Goal: Transaction & Acquisition: Purchase product/service

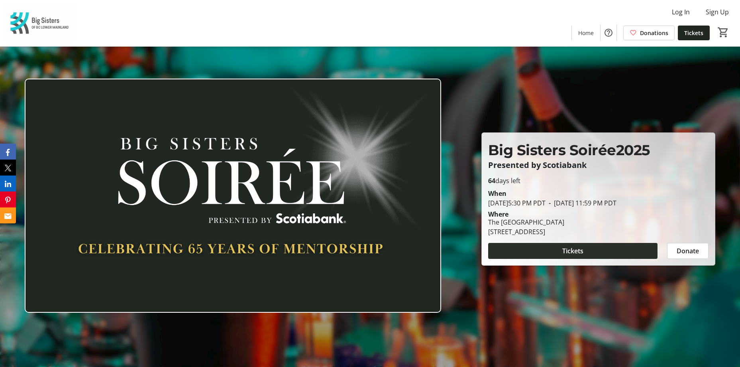
click at [576, 249] on span "Tickets" at bounding box center [573, 251] width 21 height 10
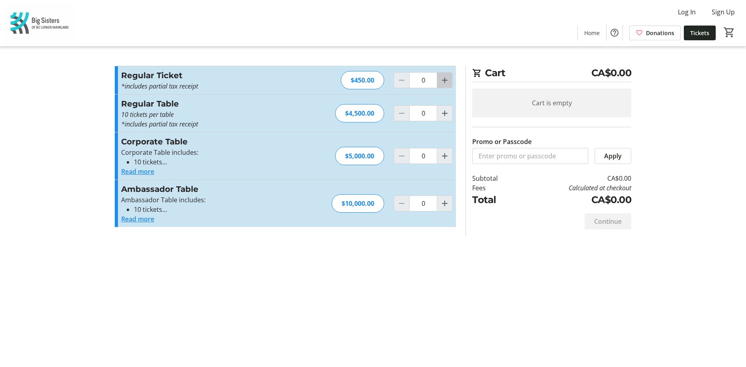
click at [443, 79] on mat-icon "Increment by one" at bounding box center [445, 80] width 10 height 10
type input "1"
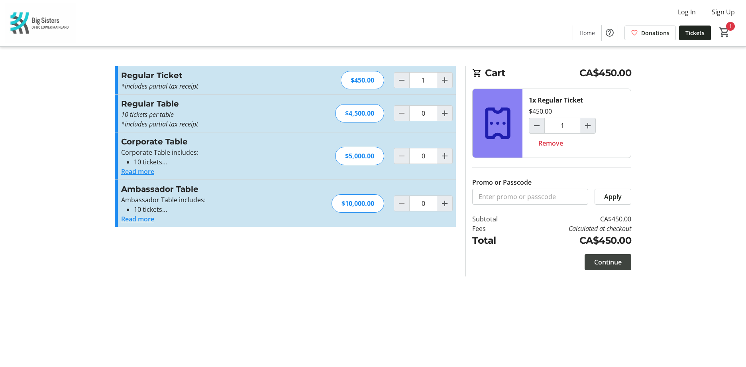
click at [613, 261] on span "Continue" at bounding box center [608, 262] width 28 height 10
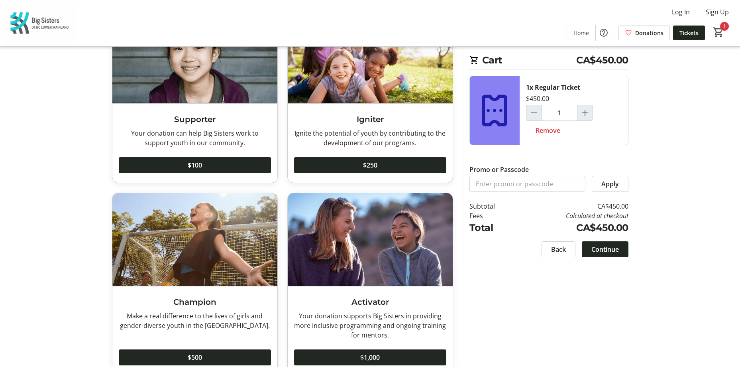
scroll to position [40, 0]
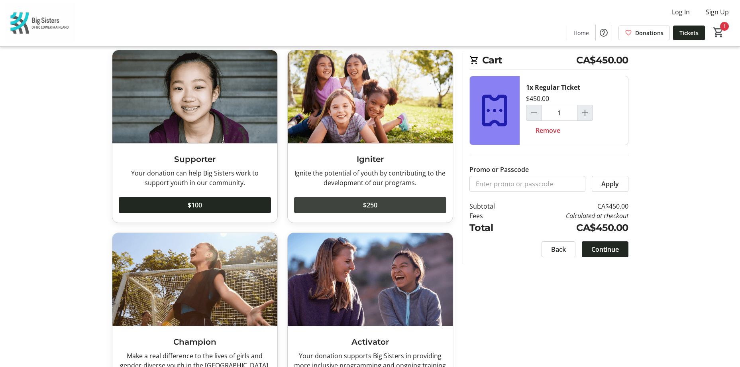
click at [364, 201] on span "$250" at bounding box center [370, 205] width 14 height 10
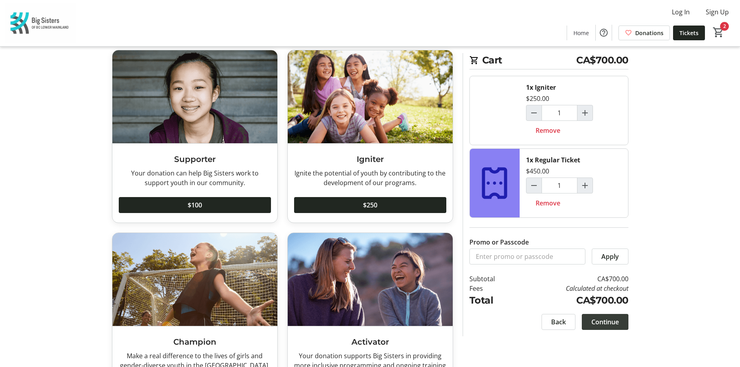
click at [611, 322] on span "Continue" at bounding box center [606, 322] width 28 height 10
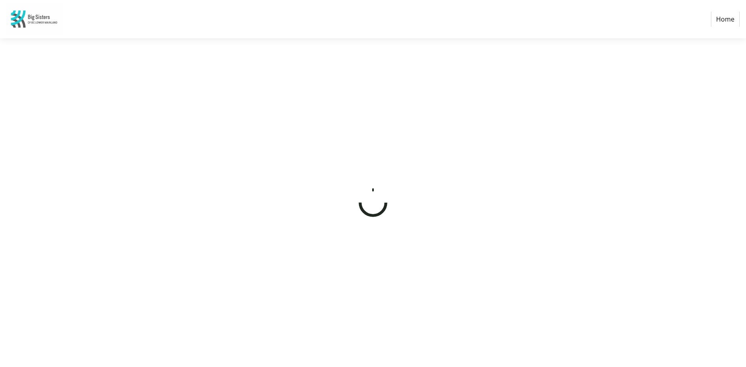
select select "CA"
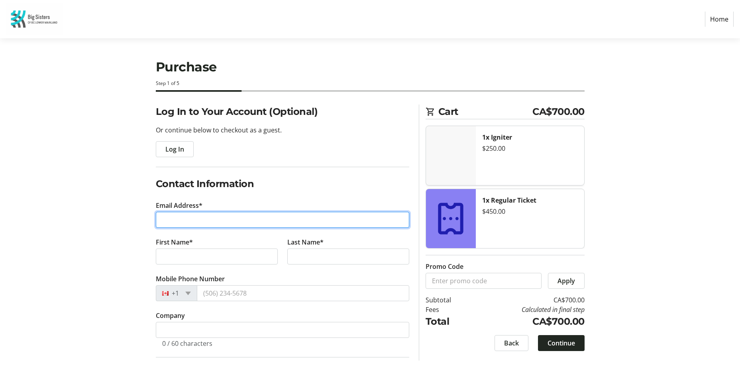
click at [179, 216] on input "Email Address*" at bounding box center [283, 220] width 254 height 16
type input "[PERSON_NAME][EMAIL_ADDRESS][PERSON_NAME][DOMAIN_NAME]"
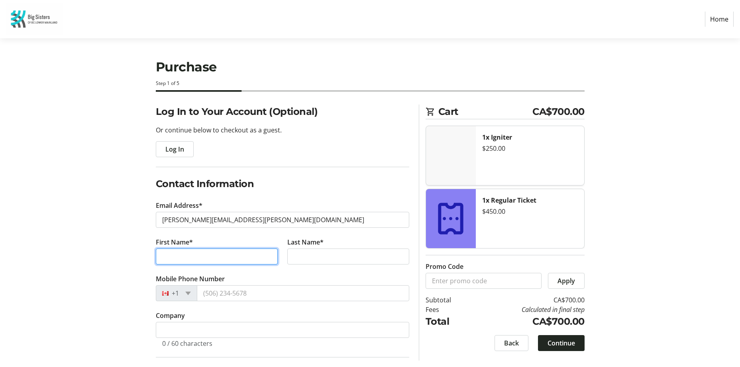
type input "[PERSON_NAME]"
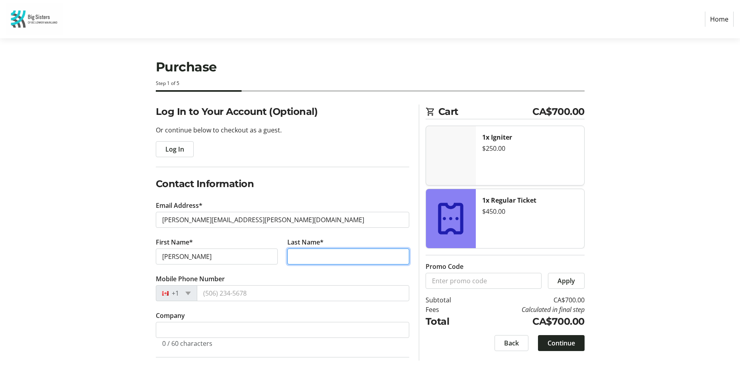
type input "Findlay"
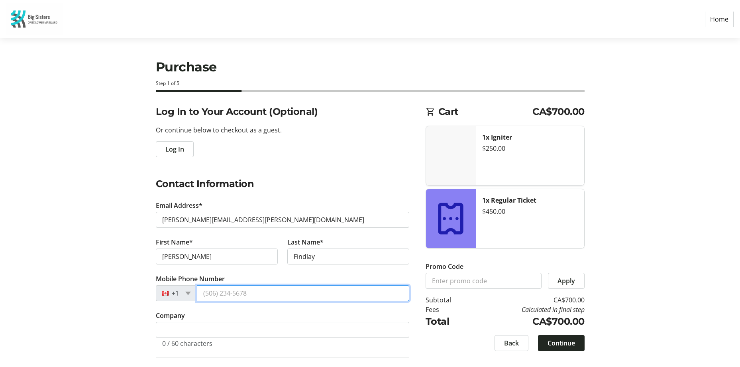
type input "[PHONE_NUMBER]"
type input "[STREET_ADDRESS]"
type input "[GEOGRAPHIC_DATA]"
select select "BC"
type input "V6R2L9"
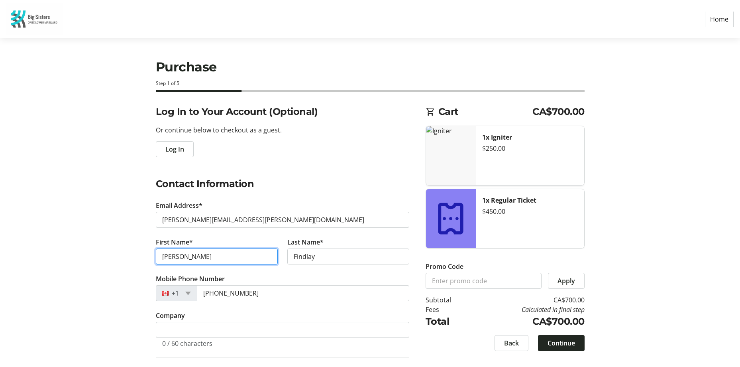
click at [186, 256] on input "[PERSON_NAME]" at bounding box center [217, 256] width 122 height 16
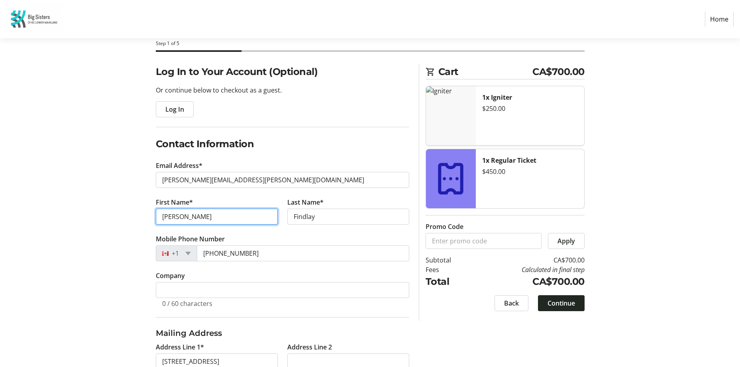
scroll to position [80, 0]
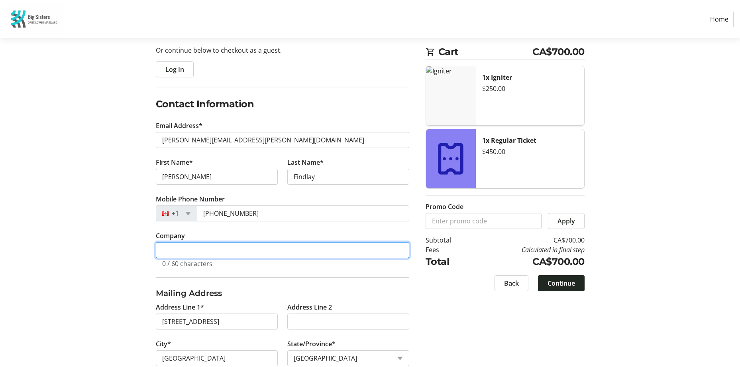
click at [187, 248] on input "Company" at bounding box center [283, 250] width 254 height 16
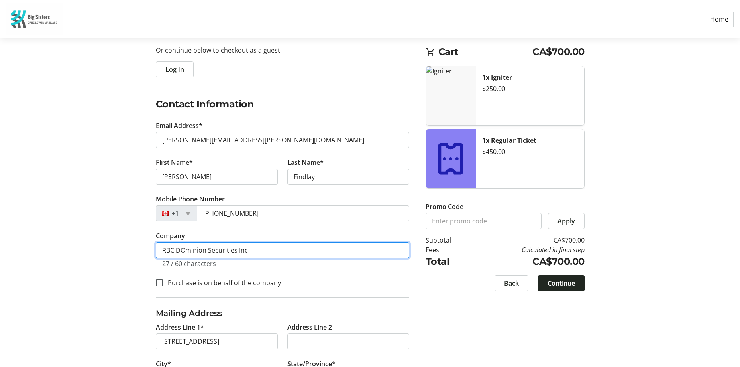
click at [178, 249] on input "RBC DOminion Securities Inc" at bounding box center [283, 250] width 254 height 16
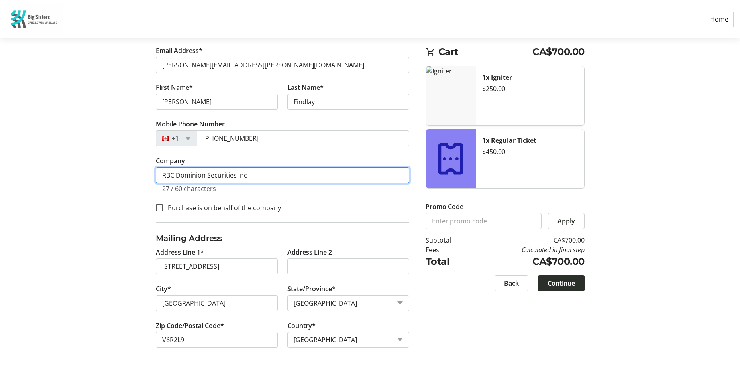
type input "RBC Dominion Securities Inc"
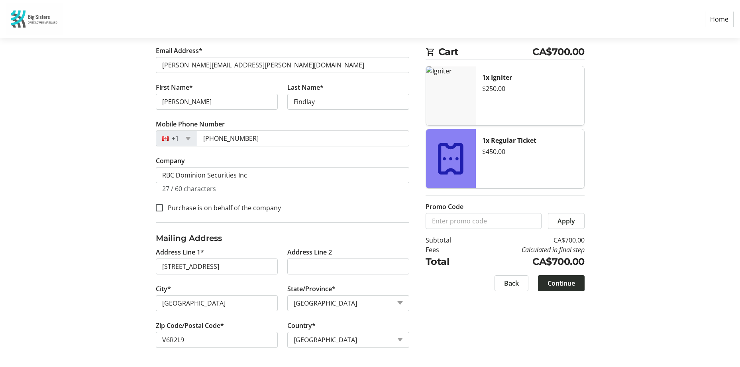
click at [558, 285] on span "Continue" at bounding box center [562, 283] width 28 height 10
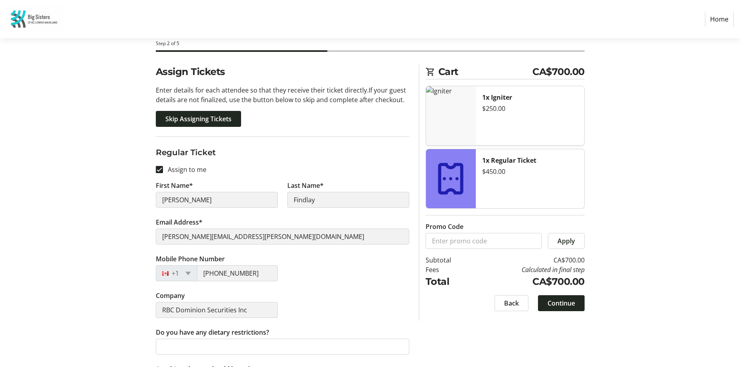
scroll to position [74, 0]
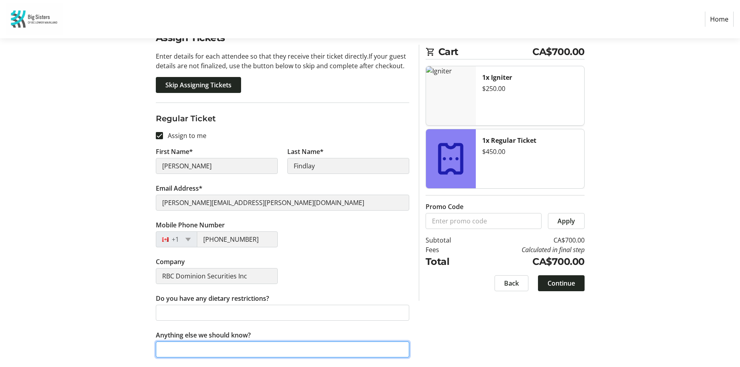
click at [180, 353] on input "Anything else we should know?" at bounding box center [283, 349] width 254 height 16
type input "I would like to sit at the same table as [PERSON_NAME] my colleague but we had …"
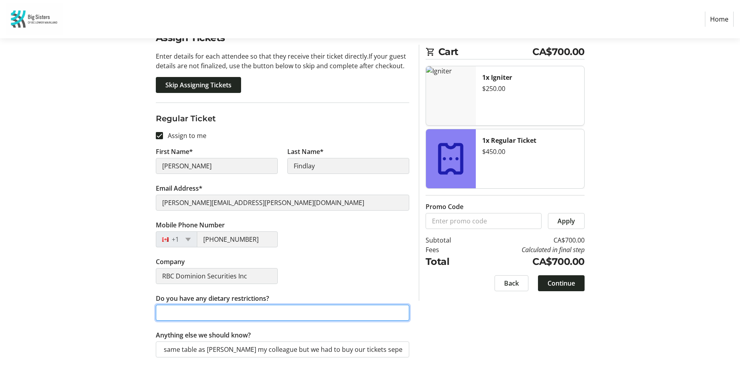
scroll to position [0, 0]
click at [226, 311] on input "Do you have any dietary restrictions?" at bounding box center [283, 313] width 254 height 16
type input "Gluten Free"
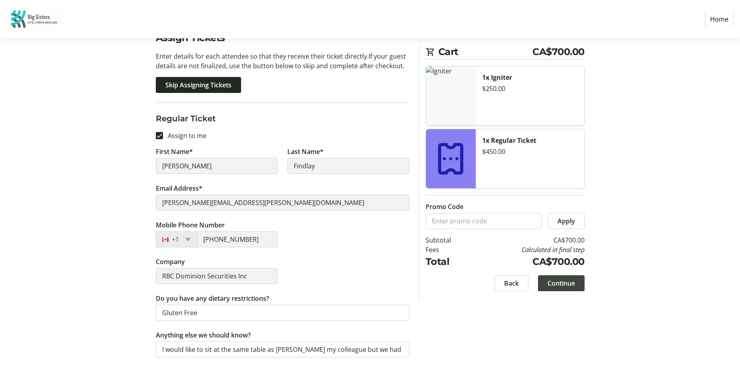
click at [566, 281] on span "Continue" at bounding box center [562, 283] width 28 height 10
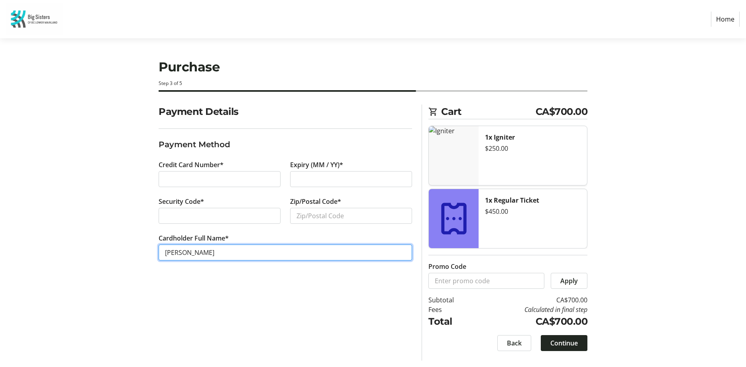
click at [179, 252] on input "[PERSON_NAME]" at bounding box center [286, 252] width 254 height 16
type input "[PERSON_NAME]"
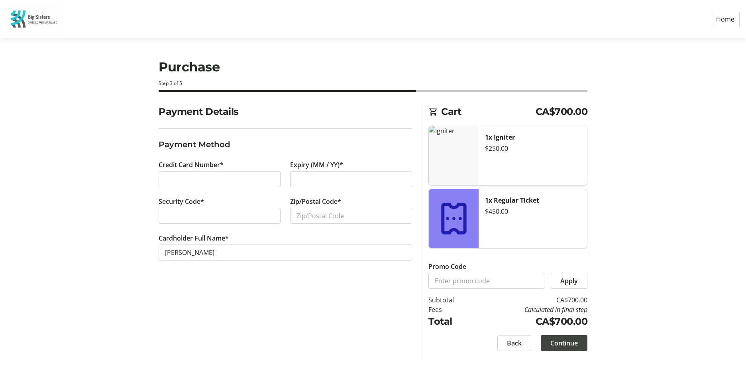
click at [564, 341] on span "Continue" at bounding box center [565, 343] width 28 height 10
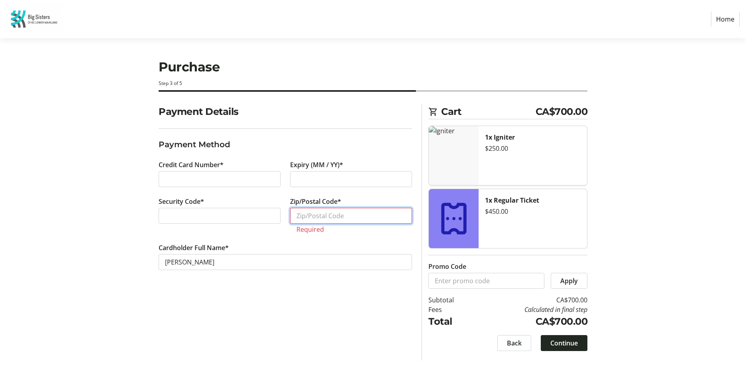
click at [305, 214] on input "Zip/Postal Code*" at bounding box center [351, 216] width 122 height 16
type input "V6R2L9"
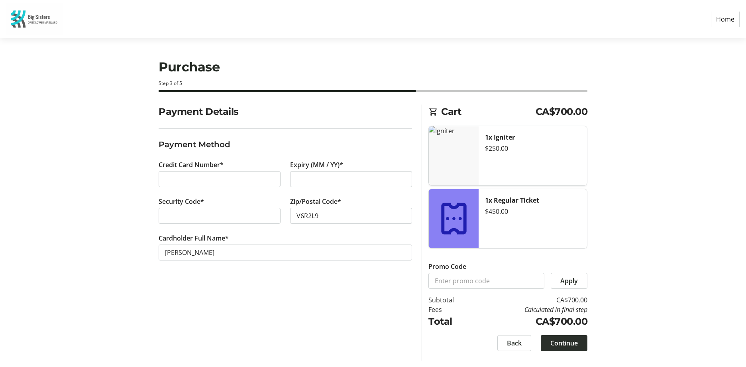
click at [567, 339] on span "Continue" at bounding box center [565, 343] width 28 height 10
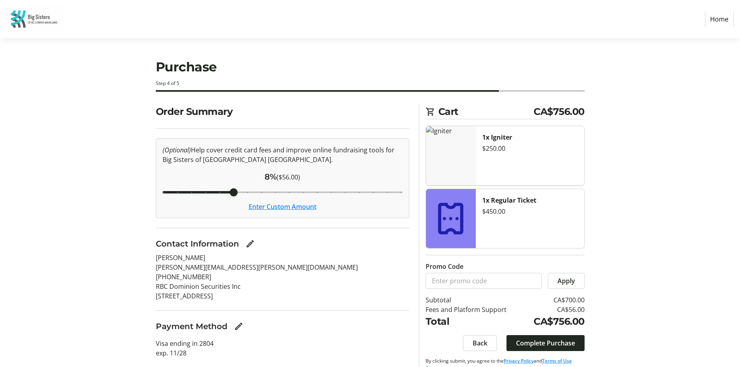
scroll to position [20, 0]
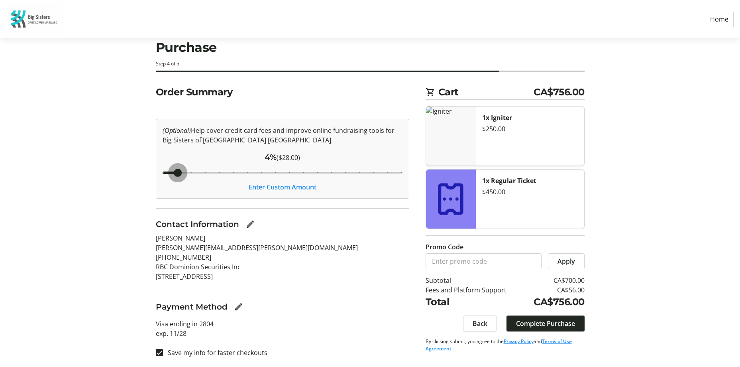
drag, startPoint x: 230, startPoint y: 171, endPoint x: 183, endPoint y: 171, distance: 47.4
type input "4"
click at [183, 171] on input "Cover fees percentage" at bounding box center [282, 173] width 257 height 18
click at [535, 323] on span "Complete Purchase" at bounding box center [545, 324] width 59 height 10
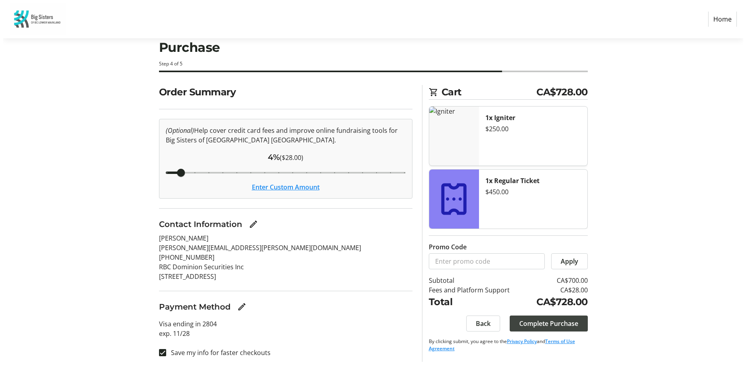
scroll to position [0, 0]
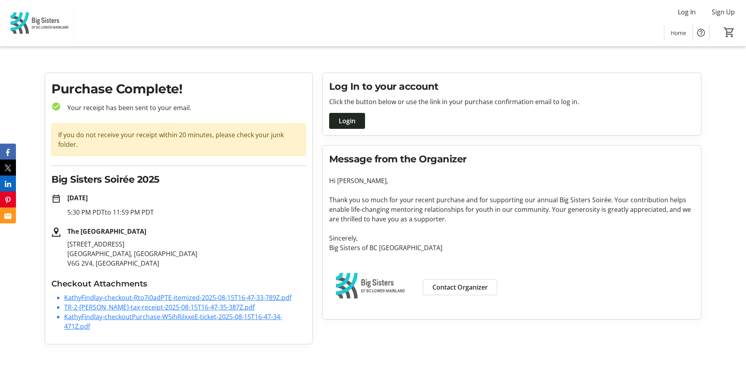
click at [143, 308] on link "TR-2-[PERSON_NAME]-tax-receipt-2025-08-15T16-47-35-387Z.pdf" at bounding box center [159, 307] width 191 height 9
click at [200, 297] on link "KathyFindlay-checkout-Rto7i0adPTE-itemized-2025-08-15T16-47-33-789Z.pdf" at bounding box center [177, 297] width 227 height 9
click at [126, 316] on link "KathyFindlay-checkoutPurchase-W5ihRilxxeE-ticket-2025-08-15T16-47-34-471Z.pdf" at bounding box center [173, 321] width 218 height 18
